Goal: Information Seeking & Learning: Learn about a topic

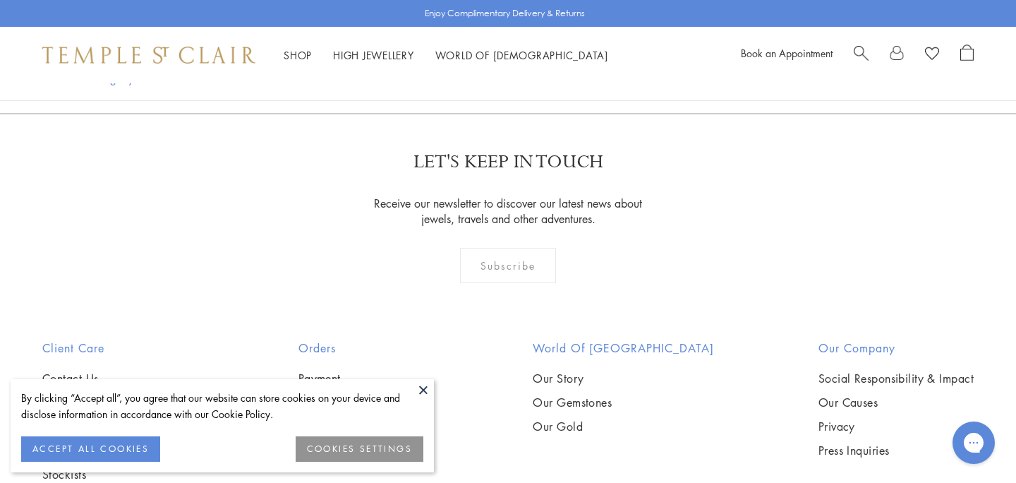
scroll to position [1970, 0]
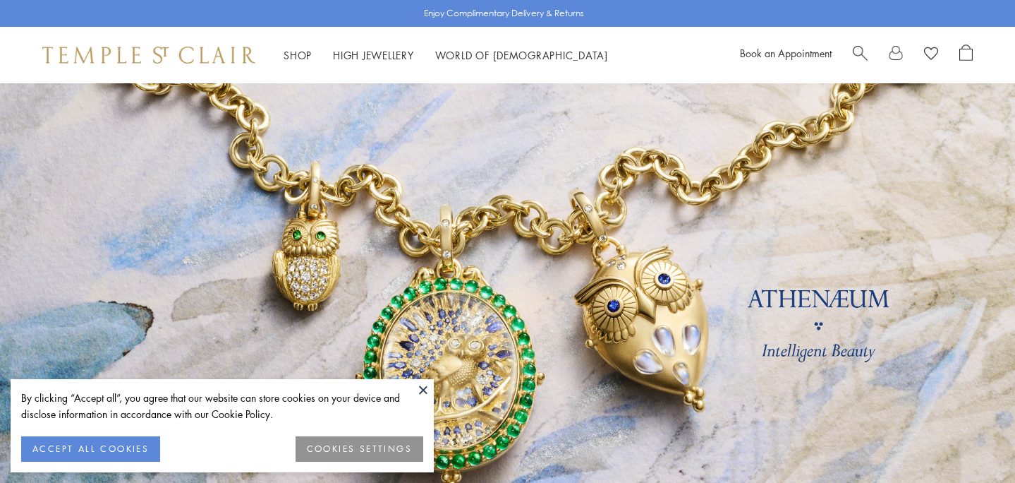
scroll to position [938, 0]
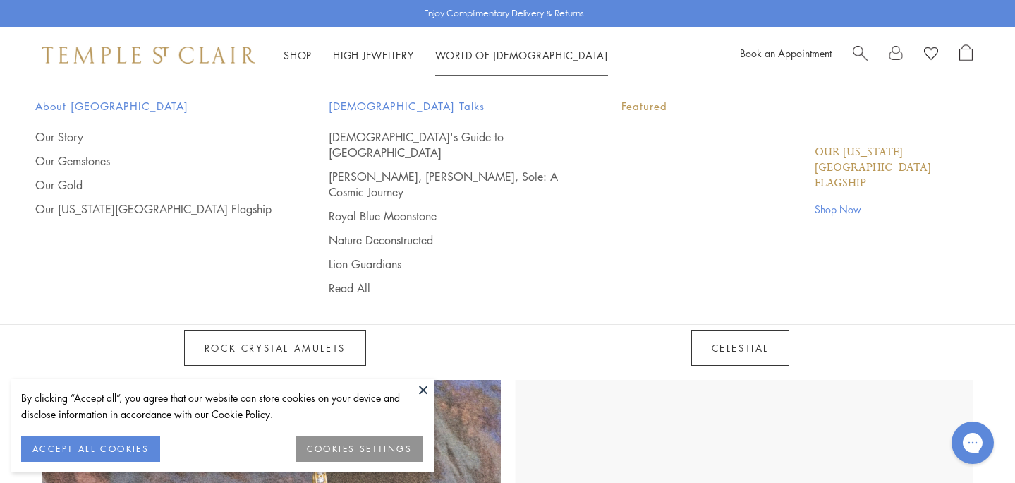
click at [518, 55] on link "World of Temple World of Temple" at bounding box center [521, 55] width 173 height 14
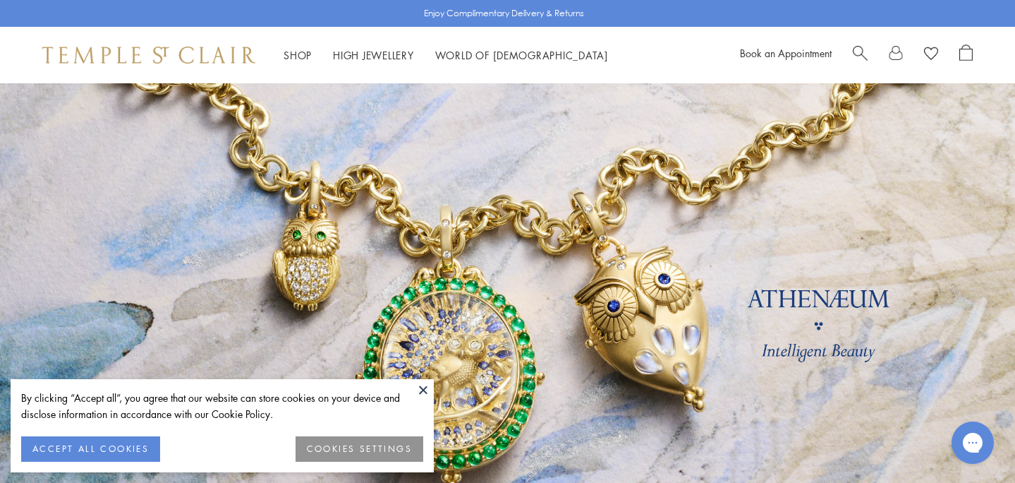
click at [71, 106] on span "About [GEOGRAPHIC_DATA]" at bounding box center [153, 106] width 237 height 18
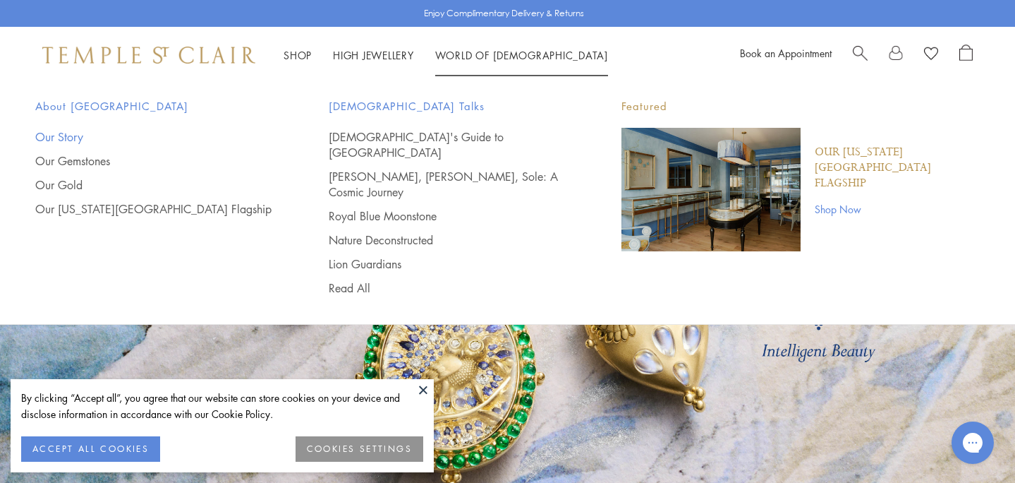
click at [59, 135] on link "Our Story" at bounding box center [153, 137] width 237 height 16
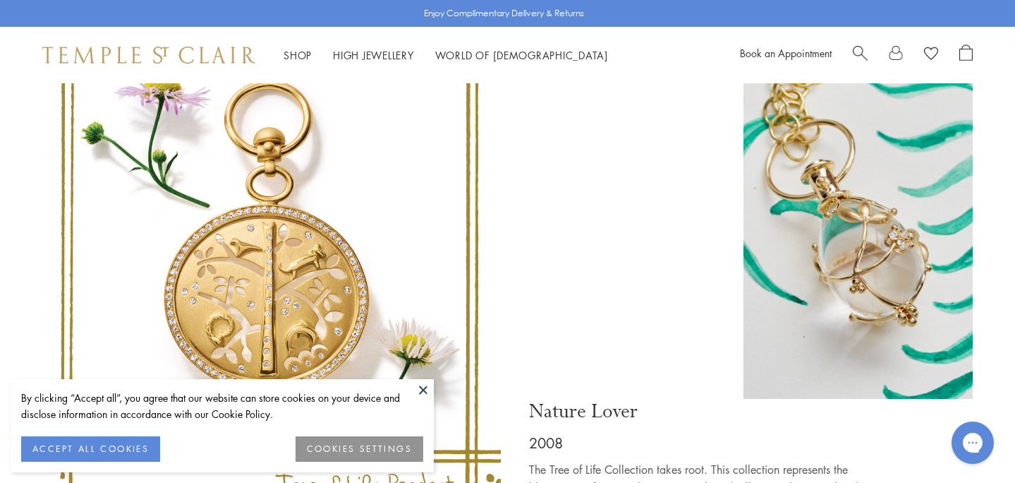
scroll to position [4173, 0]
